Goal: Information Seeking & Learning: Learn about a topic

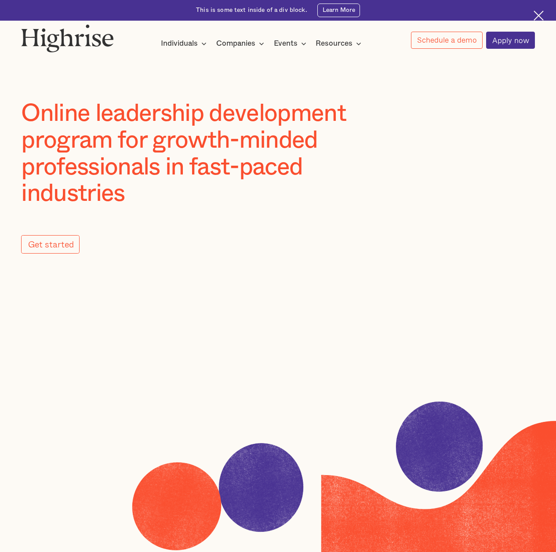
click at [278, 12] on div "This is some text inside of a div block." at bounding box center [251, 10] width 111 height 8
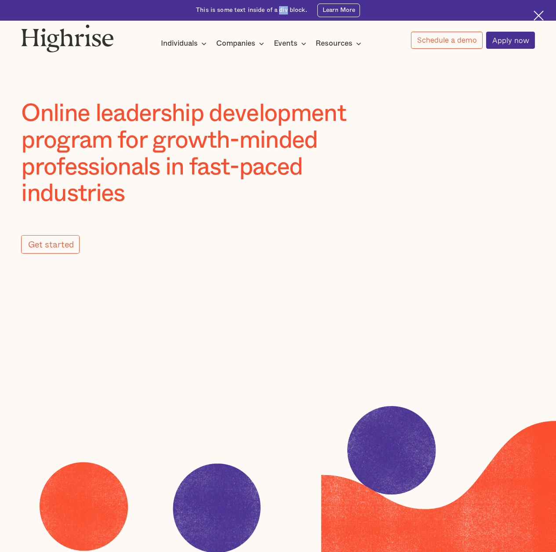
click at [278, 12] on div "This is some text inside of a div block." at bounding box center [251, 10] width 111 height 8
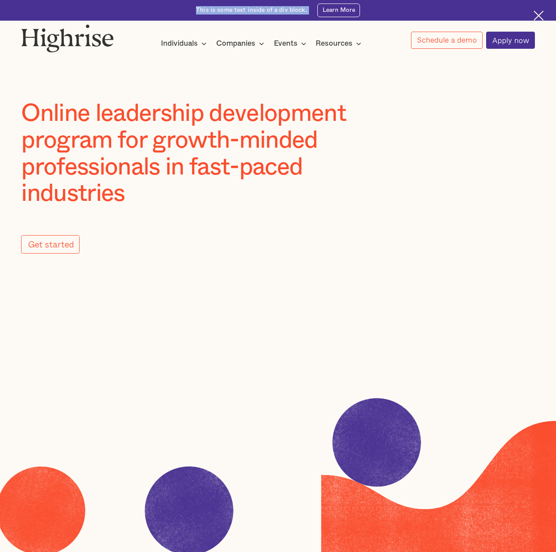
click at [278, 12] on div "This is some text inside of a div block." at bounding box center [251, 10] width 111 height 8
click at [292, 12] on div "This is some text inside of a div block." at bounding box center [251, 10] width 111 height 8
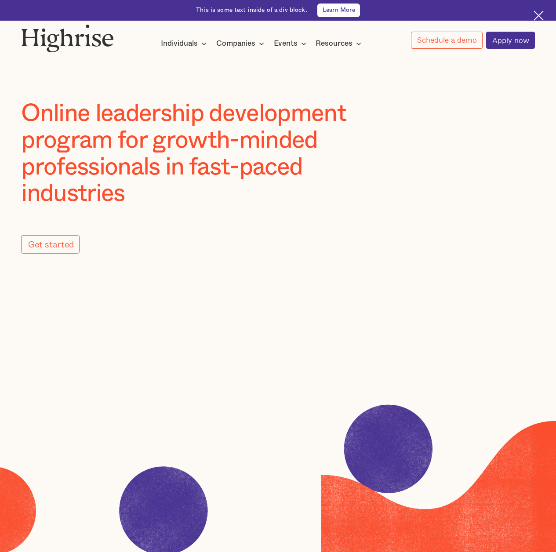
click at [343, 17] on link "Learn More" at bounding box center [338, 11] width 43 height 14
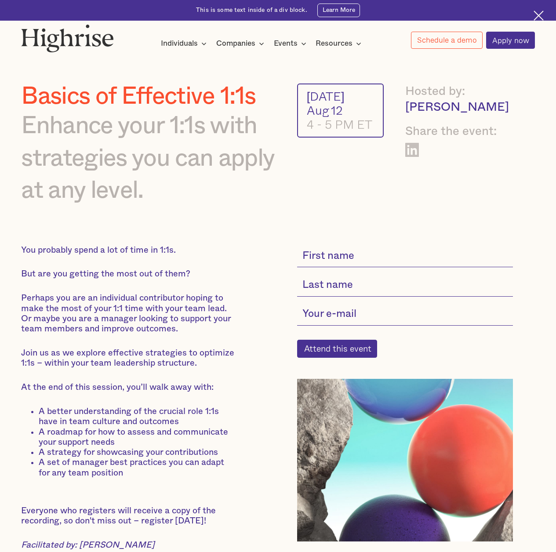
click at [66, 30] on img at bounding box center [67, 38] width 93 height 28
click at [69, 37] on img at bounding box center [67, 38] width 93 height 28
click at [328, 9] on link "Learn More" at bounding box center [338, 11] width 43 height 14
click at [534, 14] on img at bounding box center [539, 16] width 10 height 10
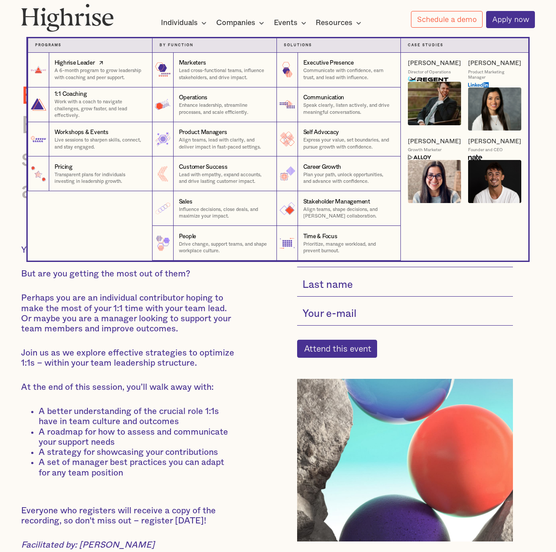
click at [114, 66] on div "Highrise Leader" at bounding box center [100, 62] width 91 height 9
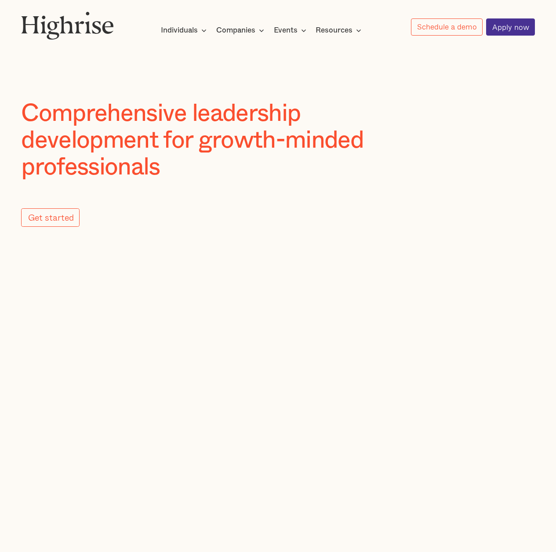
click at [69, 62] on div at bounding box center [278, 72] width 556 height 55
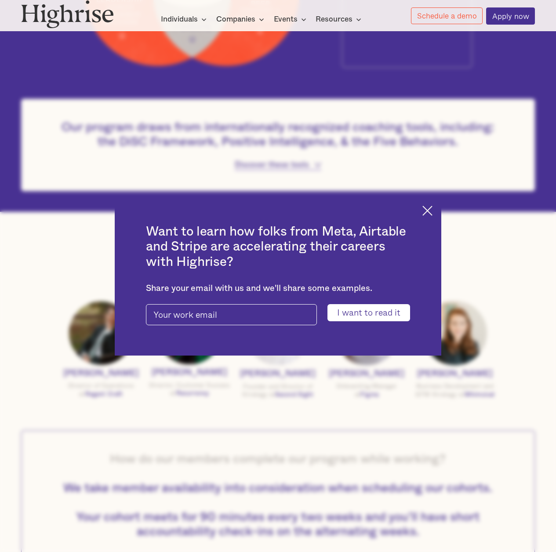
scroll to position [1005, 0]
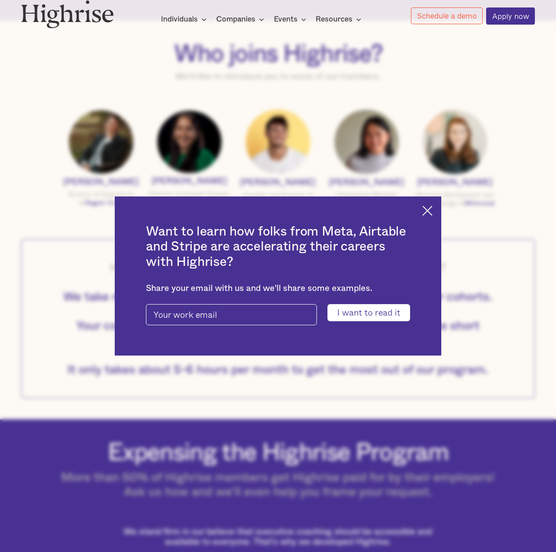
click at [38, 142] on div "Want to learn how folks from Meta, Airtable and Stripe are accelerating their c…" at bounding box center [278, 276] width 556 height 552
click at [420, 213] on div "Want to learn how folks from Meta, Airtable and Stripe are accelerating their c…" at bounding box center [278, 276] width 326 height 159
click at [429, 209] on img at bounding box center [428, 211] width 10 height 10
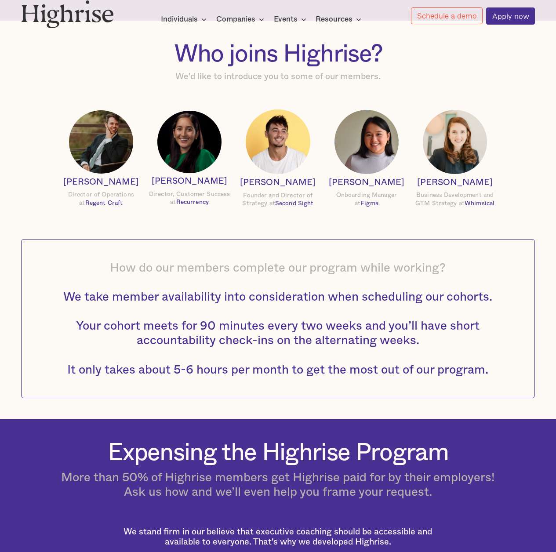
click at [74, 208] on div "Director of Operations at Regent Craft" at bounding box center [100, 199] width 85 height 17
click at [21, 223] on div "Who joins Highrise? We'd like to introduce you to some of our members. [PERSON_…" at bounding box center [277, 219] width 555 height 357
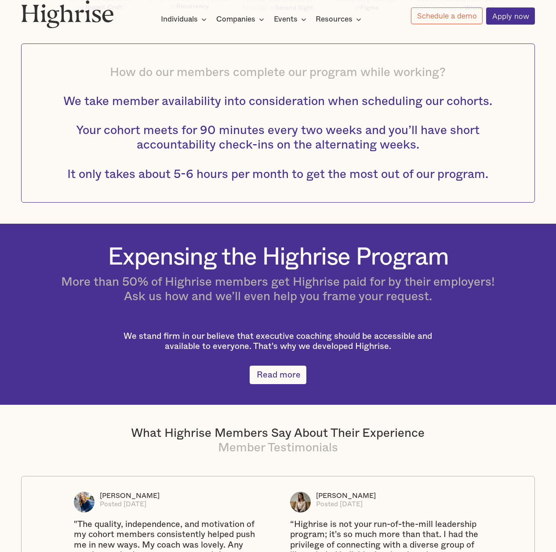
scroll to position [1216, 0]
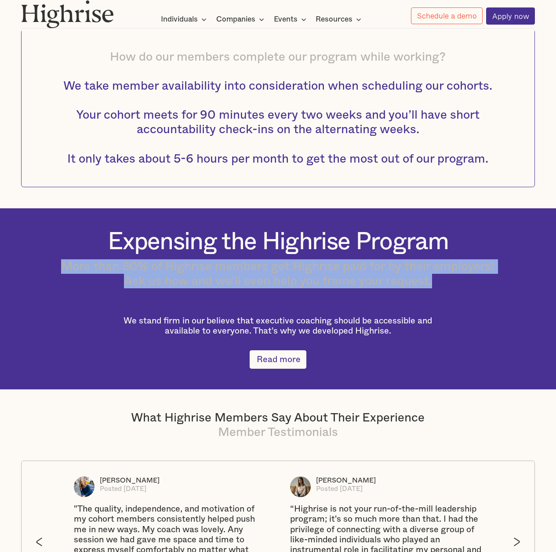
drag, startPoint x: 56, startPoint y: 281, endPoint x: 51, endPoint y: 307, distance: 26.0
click at [51, 306] on div "Expensing the Highrise Program More than 50% of Highrise members get Highrise p…" at bounding box center [277, 299] width 555 height 140
click at [51, 307] on div "Expensing the Highrise Program More than 50% of Highrise members get Highrise p…" at bounding box center [277, 299] width 555 height 140
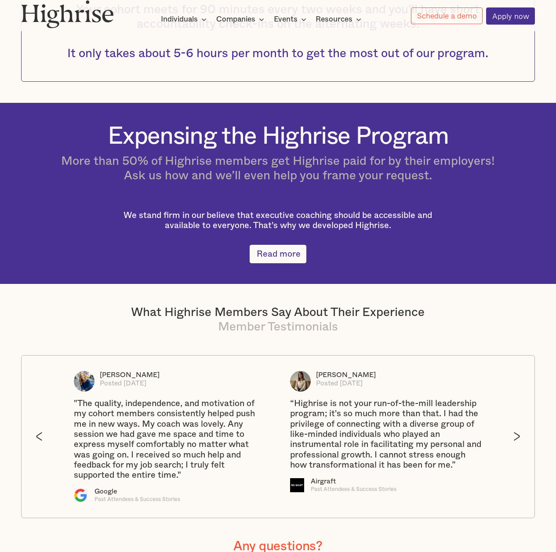
click at [28, 252] on div "Expensing the Highrise Program More than 50% of Highrise members get Highrise p…" at bounding box center [277, 194] width 555 height 140
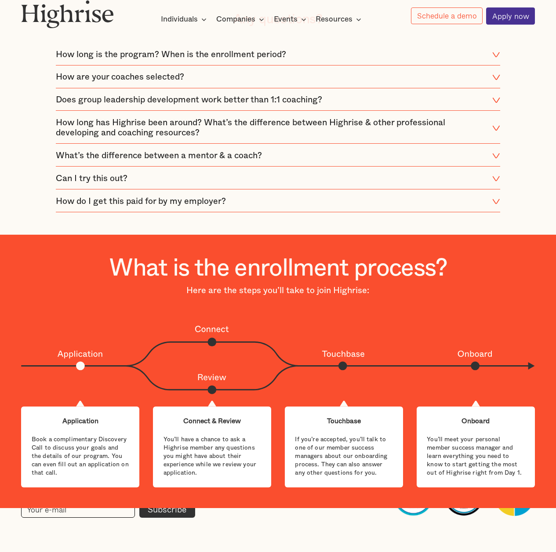
scroll to position [1796, 0]
